Goal: Information Seeking & Learning: Check status

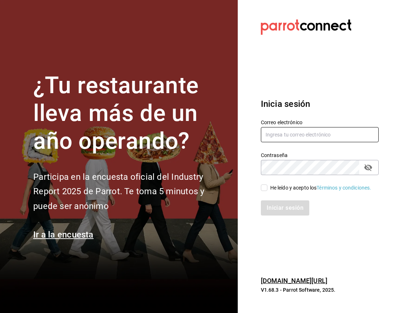
click at [269, 133] on input "text" at bounding box center [320, 134] width 118 height 15
type input "facturacion@zuda.mx"
click at [260, 192] on div "He leído y acepto los Términos y condiciones." at bounding box center [315, 183] width 126 height 17
click at [262, 187] on input "He leído y acepto los Términos y condiciones." at bounding box center [264, 187] width 6 height 6
checkbox input "true"
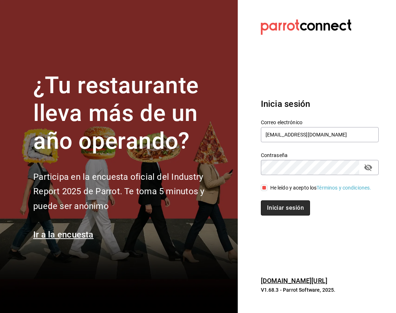
click at [284, 206] on button "Iniciar sesión" at bounding box center [285, 207] width 49 height 15
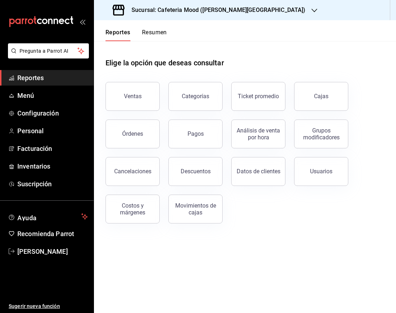
click at [232, 14] on div "Sucursal: Cafeteria Mood ([PERSON_NAME][GEOGRAPHIC_DATA])" at bounding box center [210, 10] width 220 height 20
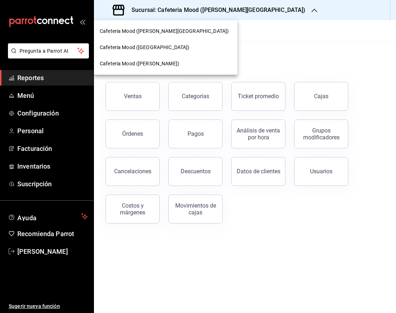
click at [173, 48] on span "Cafeteria Mood ([GEOGRAPHIC_DATA])" at bounding box center [145, 48] width 90 height 8
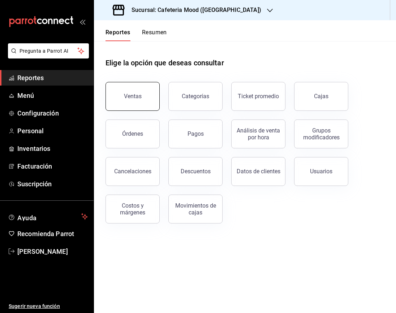
click at [149, 94] on button "Ventas" at bounding box center [132, 96] width 54 height 29
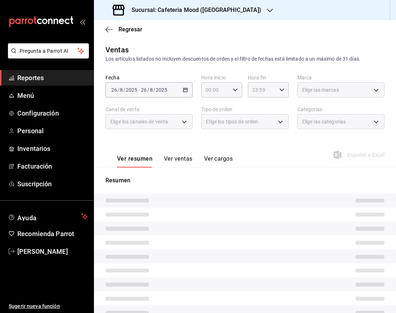
click at [186, 90] on div "[DATE] [DATE] - [DATE] [DATE]" at bounding box center [148, 89] width 87 height 15
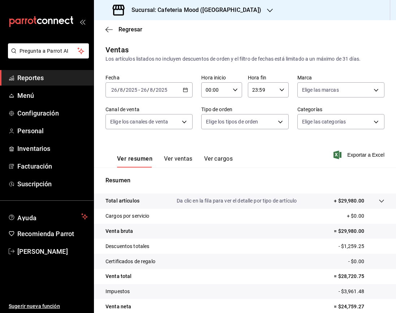
click at [186, 90] on div "[DATE] [DATE] - [DATE] [DATE]" at bounding box center [148, 89] width 87 height 15
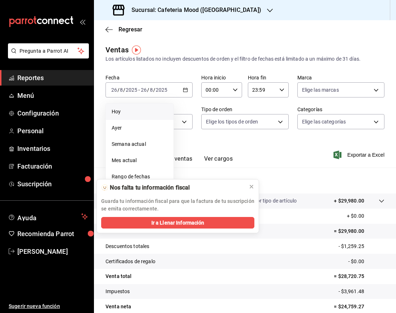
click at [121, 112] on span "Hoy" at bounding box center [140, 112] width 56 height 8
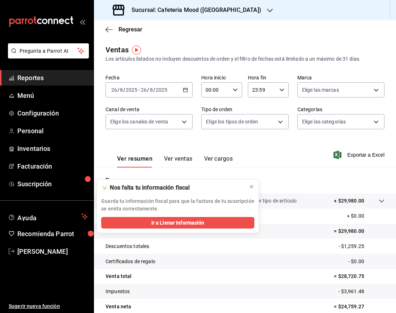
scroll to position [33, 0]
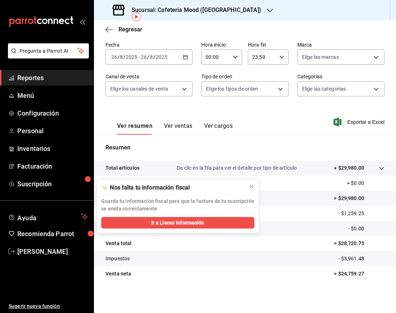
click at [340, 277] on p "= $24,759.27" at bounding box center [359, 274] width 51 height 8
copy p "24,759.27"
click at [242, 14] on h3 "Sucursal: Cafeteria Mood ([GEOGRAPHIC_DATA])" at bounding box center [193, 10] width 135 height 9
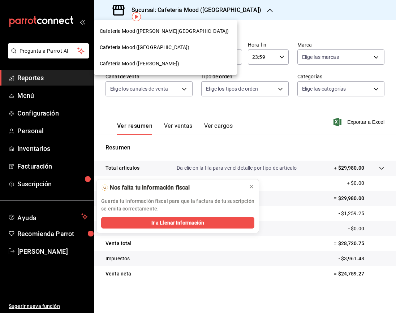
click at [194, 29] on div "Cafeteria Mood ([PERSON_NAME][GEOGRAPHIC_DATA])" at bounding box center [166, 31] width 132 height 8
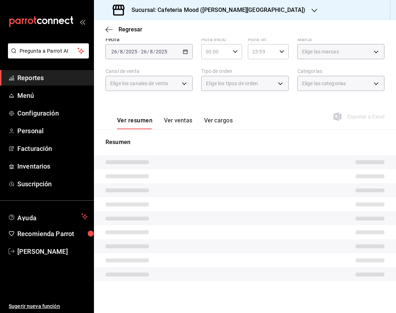
scroll to position [33, 0]
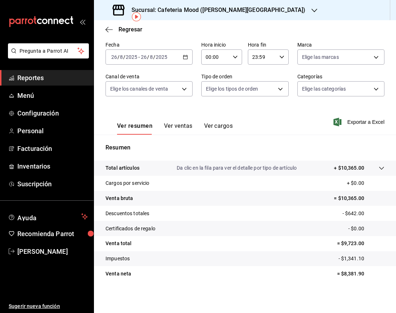
click at [344, 275] on p "= $8,381.90" at bounding box center [360, 274] width 47 height 8
copy p "8,381.90"
click at [234, 21] on div "Regresar" at bounding box center [245, 29] width 302 height 18
click at [233, 16] on div "Sucursal: Cafeteria Mood ([PERSON_NAME][GEOGRAPHIC_DATA])" at bounding box center [210, 10] width 220 height 20
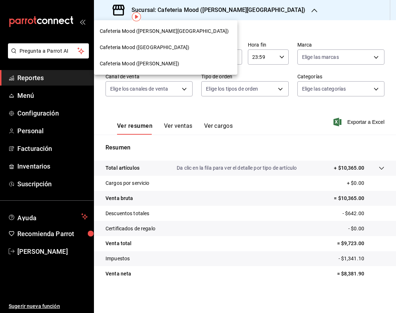
click at [157, 66] on div "Cafeteria Mood ([PERSON_NAME])" at bounding box center [166, 64] width 132 height 8
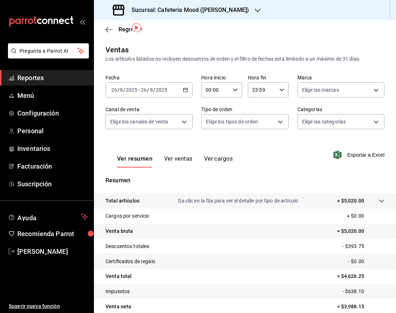
scroll to position [33, 0]
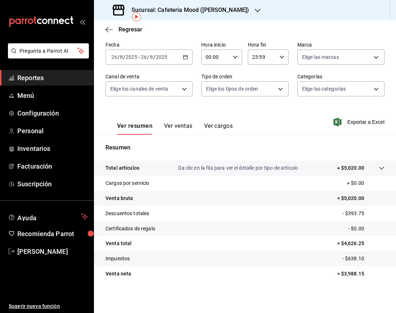
click at [344, 274] on p "= $3,988.15" at bounding box center [360, 274] width 47 height 8
copy p "3,988.15"
